Goal: Task Accomplishment & Management: Manage account settings

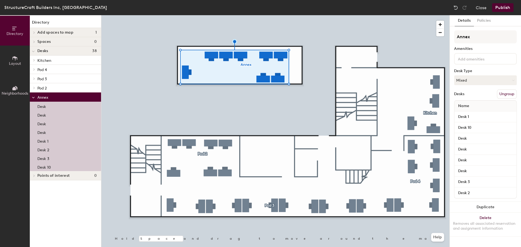
click at [12, 60] on icon at bounding box center [15, 58] width 6 height 6
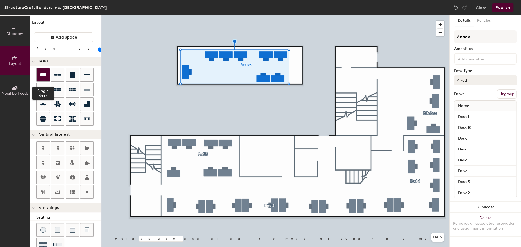
click at [43, 74] on icon at bounding box center [42, 74] width 5 height 3
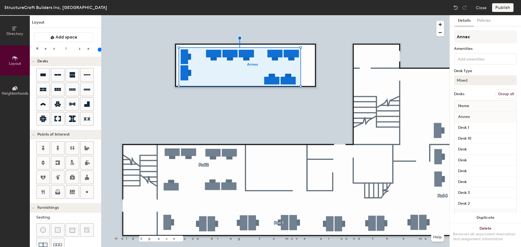
click at [472, 80] on button "Mixed" at bounding box center [485, 80] width 63 height 10
click at [481, 21] on button "Policies" at bounding box center [484, 20] width 20 height 11
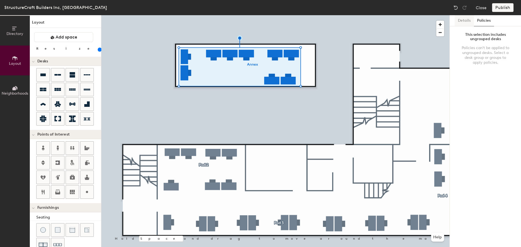
click at [458, 21] on button "Details" at bounding box center [464, 20] width 19 height 11
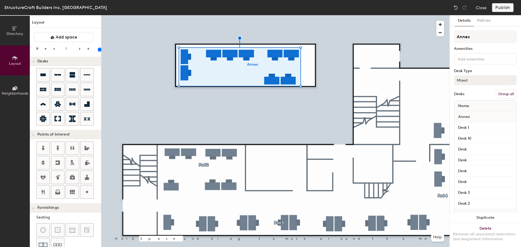
scroll to position [30, 0]
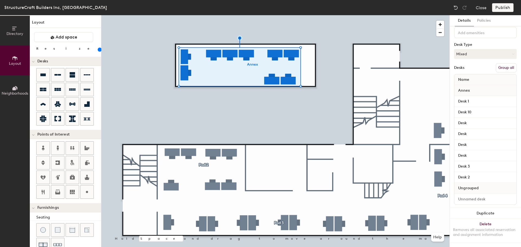
click at [499, 63] on button "Group all" at bounding box center [506, 67] width 21 height 9
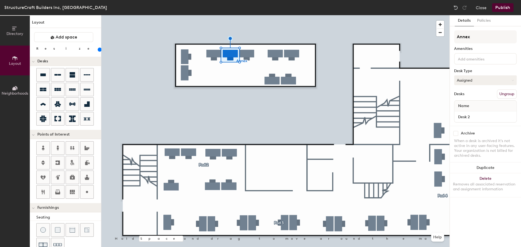
click at [465, 82] on button "Assigned" at bounding box center [485, 80] width 63 height 10
click at [466, 111] on div "Hoteled" at bounding box center [482, 113] width 54 height 8
click at [470, 78] on button "Hoteled" at bounding box center [485, 80] width 63 height 10
click at [469, 97] on div "Assigned" at bounding box center [482, 97] width 54 height 8
click at [285, 15] on div at bounding box center [275, 15] width 348 height 0
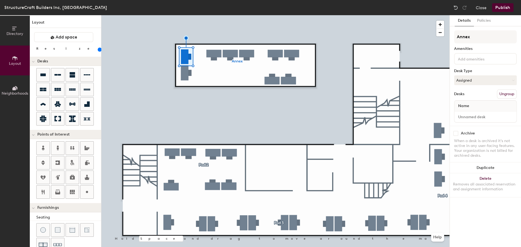
click at [499, 7] on button "Publish" at bounding box center [502, 7] width 21 height 9
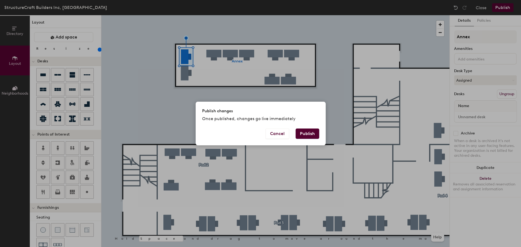
click at [304, 133] on button "Publish" at bounding box center [308, 133] width 24 height 10
type input "20"
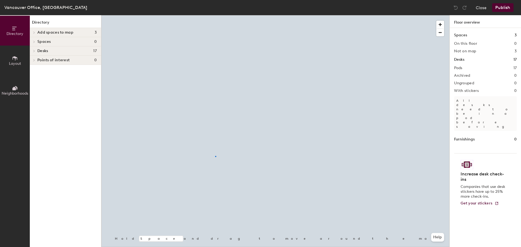
click at [215, 15] on div at bounding box center [275, 15] width 348 height 0
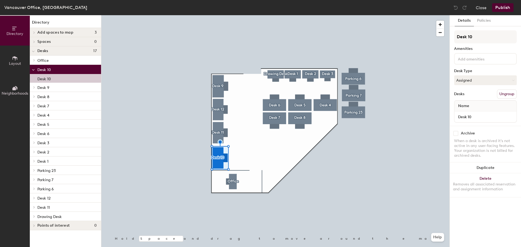
click at [470, 74] on div "Desk 10 Amenities Desk Type Assigned Desks Ungroup Name Desk 10" at bounding box center [485, 77] width 63 height 95
click at [469, 77] on button "Assigned" at bounding box center [485, 80] width 63 height 10
click at [468, 112] on div "Hoteled" at bounding box center [482, 113] width 54 height 8
click at [502, 7] on button "Publish" at bounding box center [502, 7] width 21 height 9
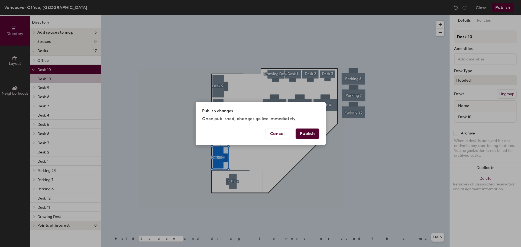
click at [311, 135] on button "Publish" at bounding box center [308, 133] width 24 height 10
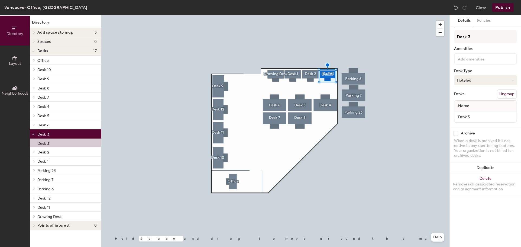
click at [457, 80] on button "Hoteled" at bounding box center [485, 80] width 63 height 10
click at [463, 96] on div "Assigned" at bounding box center [482, 97] width 54 height 8
click at [499, 7] on button "Publish" at bounding box center [502, 7] width 21 height 9
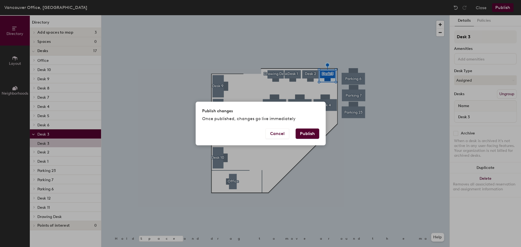
click at [315, 137] on button "Publish" at bounding box center [308, 133] width 24 height 10
